Goal: Information Seeking & Learning: Learn about a topic

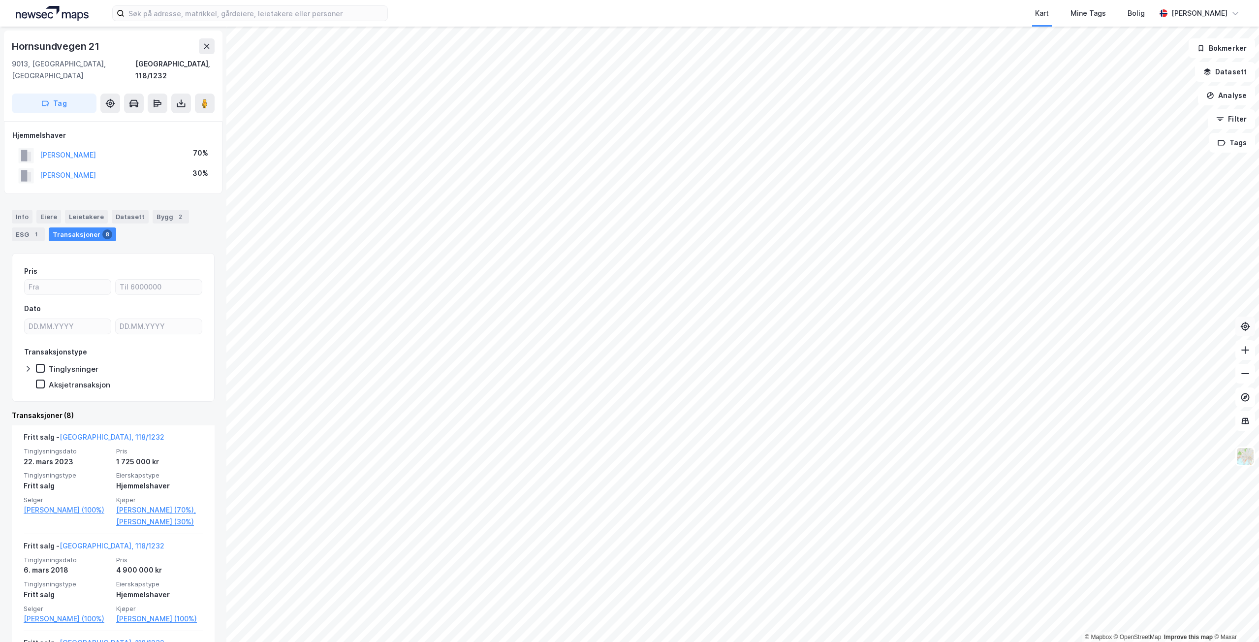
click at [1023, 290] on div "© Mapbox © OpenStreetMap Improve this map © Maxar [STREET_ADDRESS] Tromsø, 118/…" at bounding box center [629, 334] width 1259 height 615
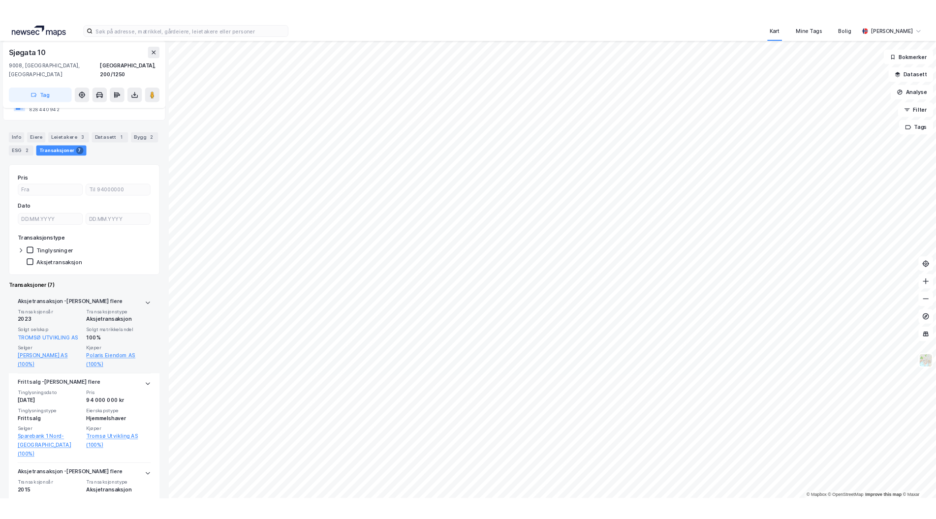
scroll to position [98, 0]
